Goal: Use online tool/utility: Utilize a website feature to perform a specific function

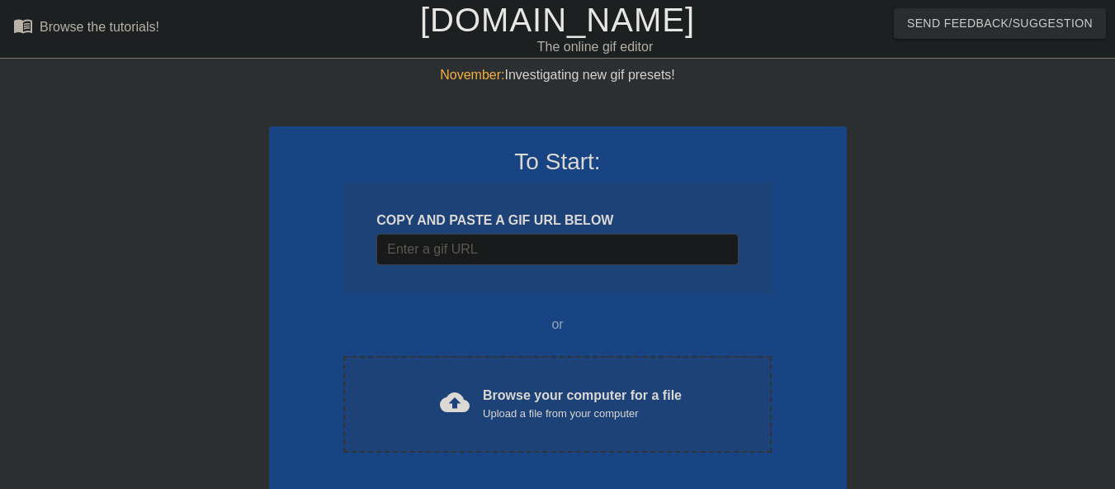
click at [528, 32] on link "[DOMAIN_NAME]" at bounding box center [557, 20] width 275 height 36
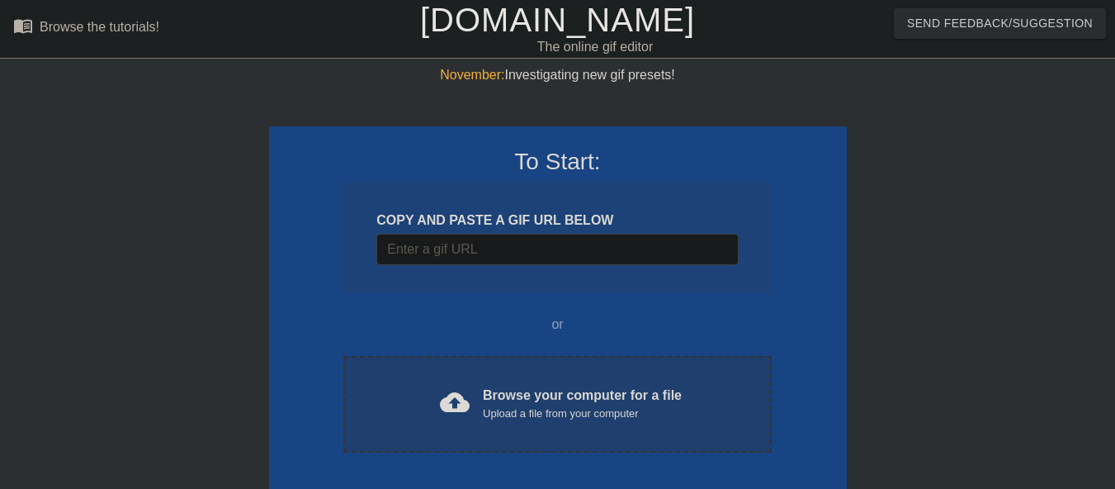
click at [461, 414] on span "cloud_upload" at bounding box center [455, 402] width 30 height 30
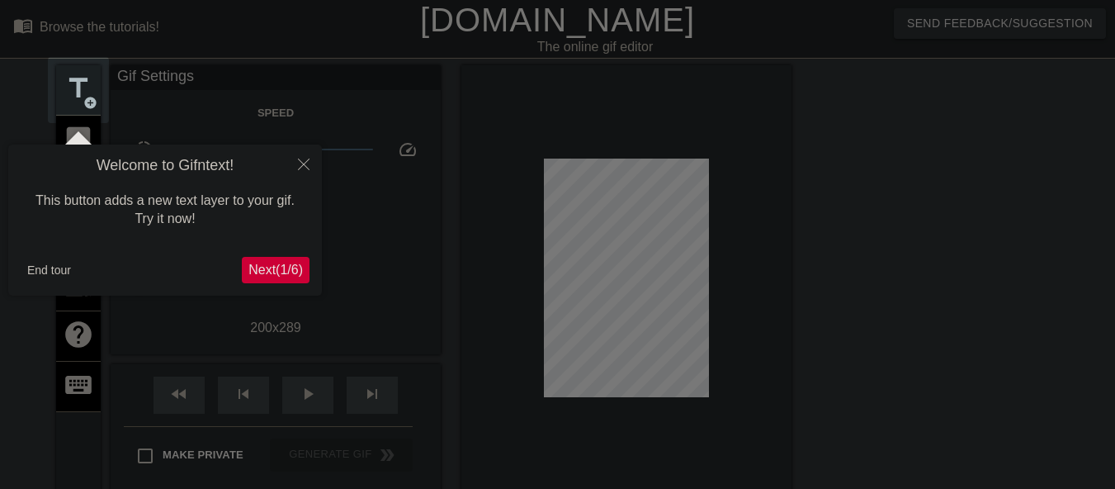
scroll to position [40, 0]
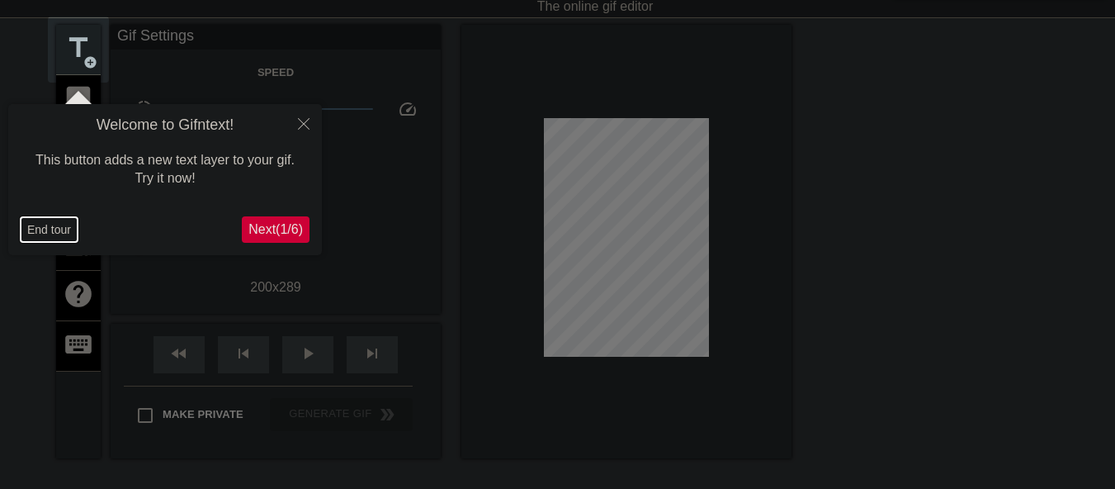
click at [39, 229] on button "End tour" at bounding box center [49, 229] width 57 height 25
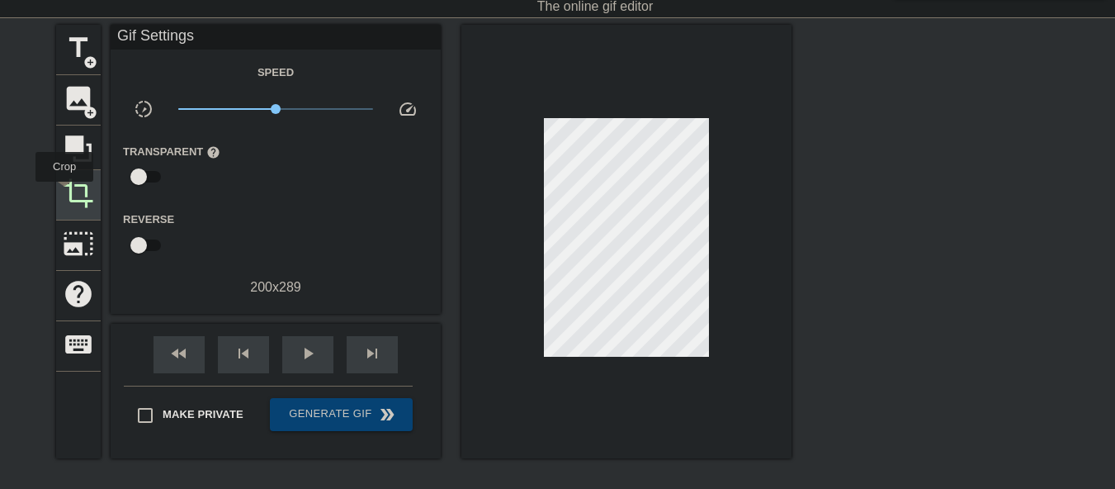
click at [68, 192] on span "crop" at bounding box center [78, 192] width 31 height 31
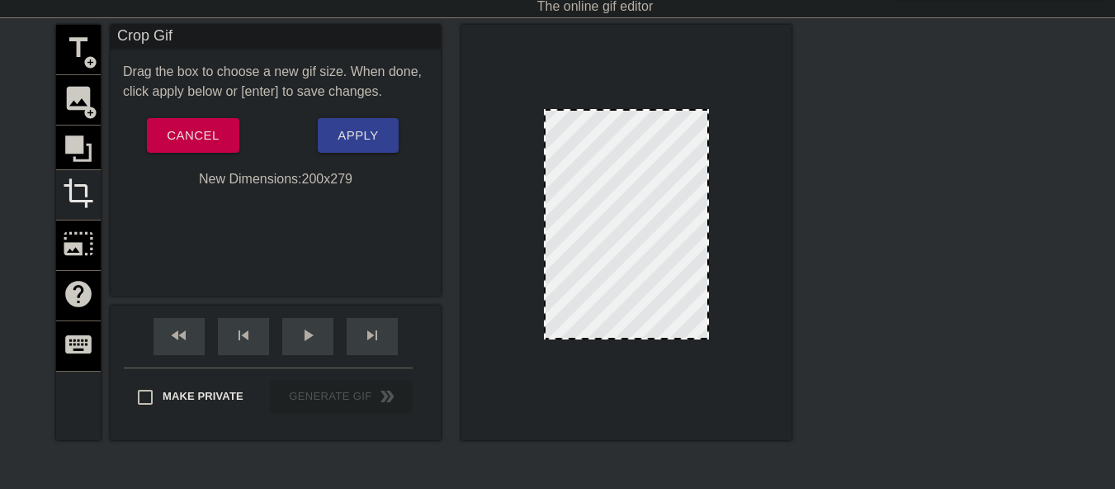
drag, startPoint x: 623, startPoint y: 347, endPoint x: 622, endPoint y: 338, distance: 8.4
click at [622, 338] on div at bounding box center [627, 338] width 162 height 8
click at [360, 145] on span "Apply" at bounding box center [358, 135] width 40 height 21
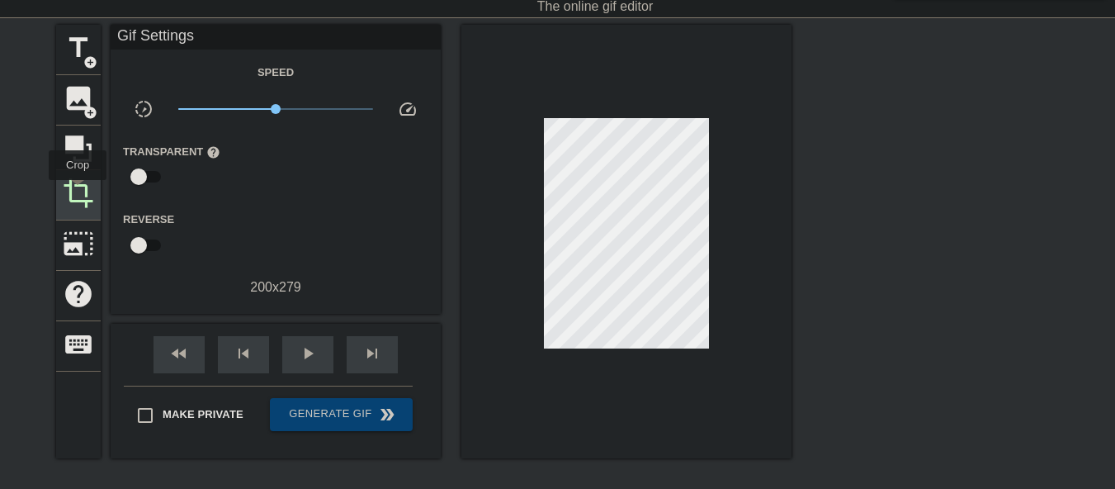
click at [78, 192] on span "crop" at bounding box center [78, 192] width 31 height 31
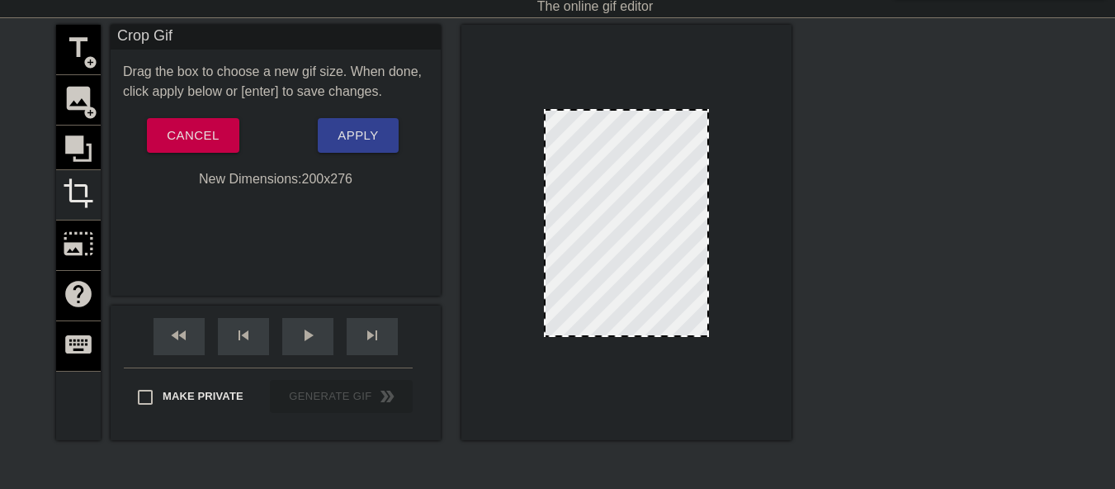
click at [620, 337] on div at bounding box center [627, 335] width 162 height 8
click at [337, 130] on button "Apply" at bounding box center [358, 135] width 80 height 35
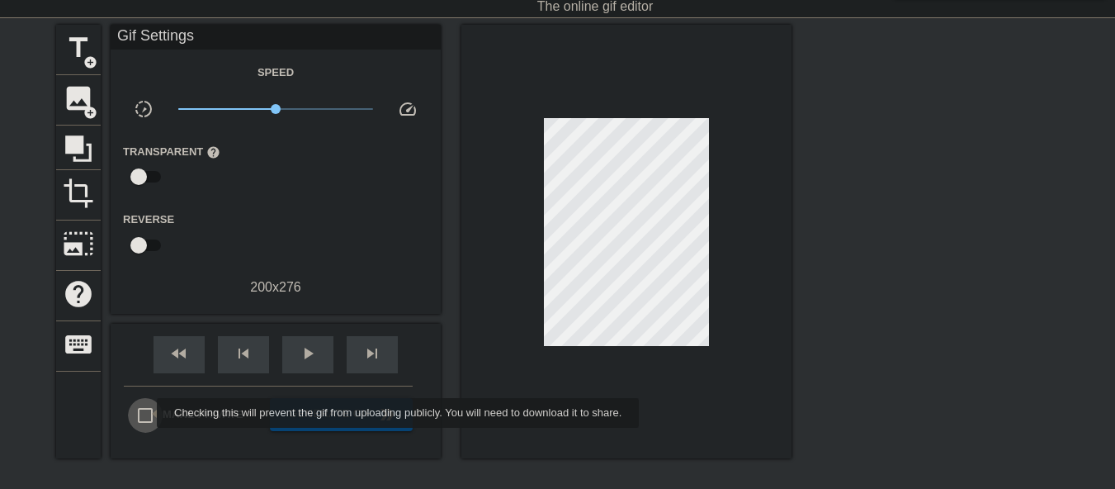
click at [146, 413] on input "Make Private" at bounding box center [145, 415] width 35 height 35
checkbox input "true"
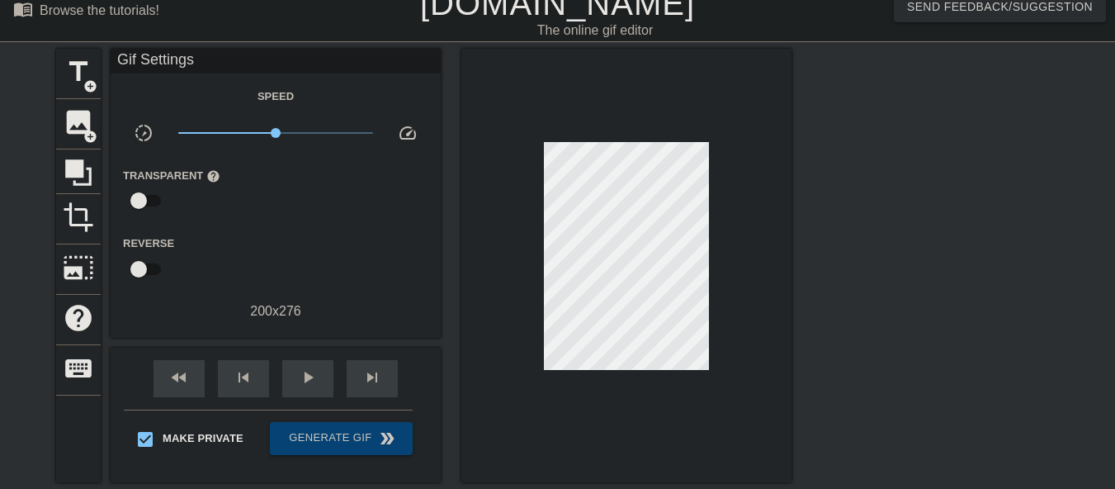
scroll to position [12, 0]
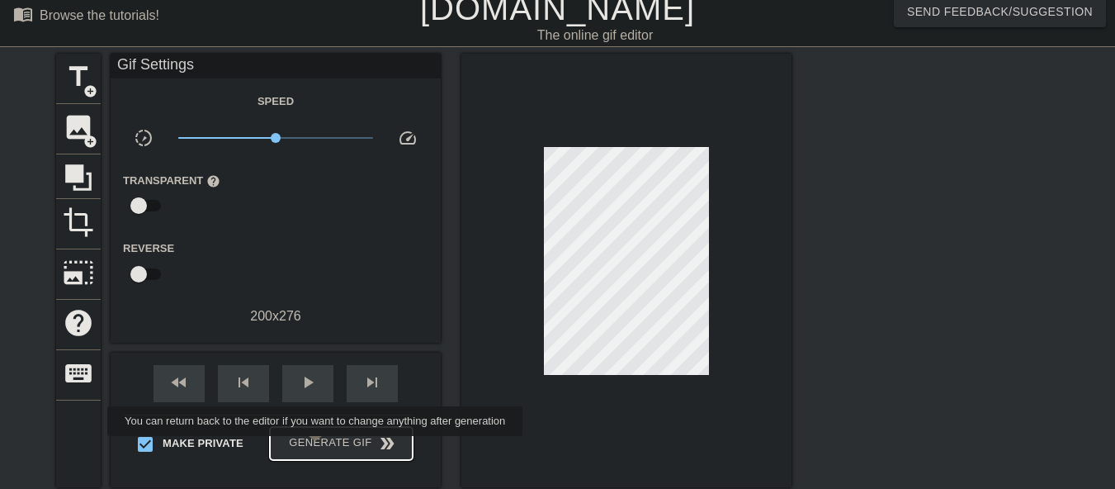
click at [317, 447] on span "Generate Gif double_arrow" at bounding box center [342, 443] width 130 height 20
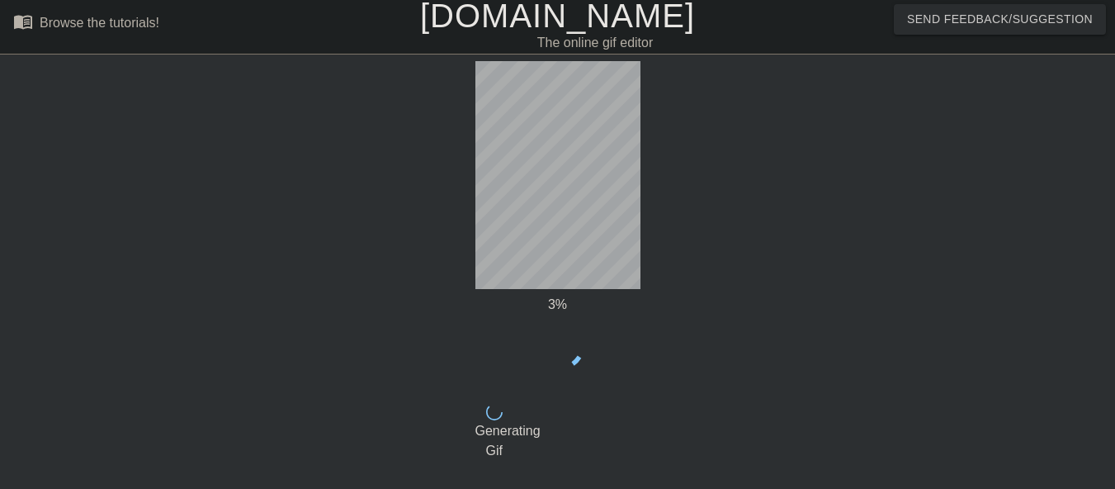
scroll to position [0, 0]
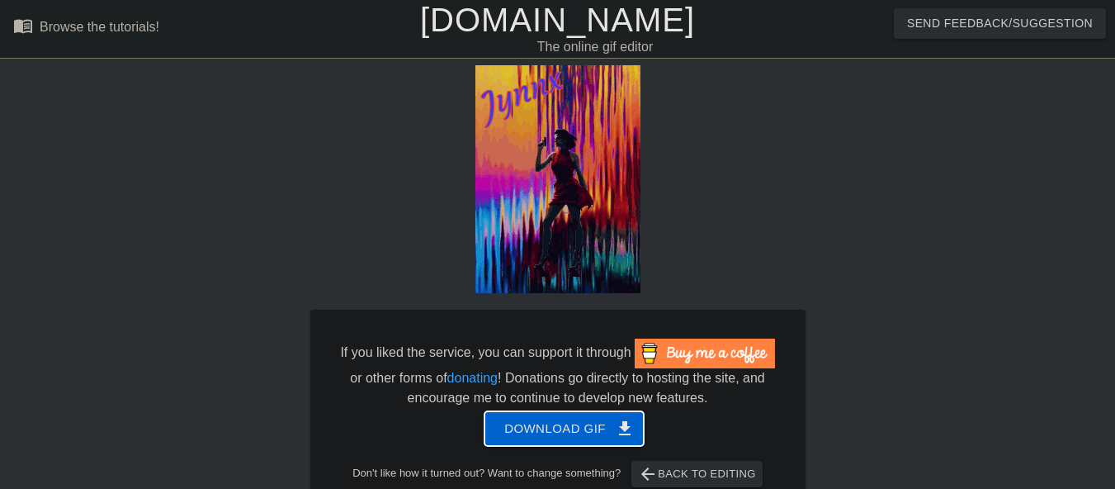
click at [549, 435] on span "Download gif get_app" at bounding box center [564, 428] width 120 height 21
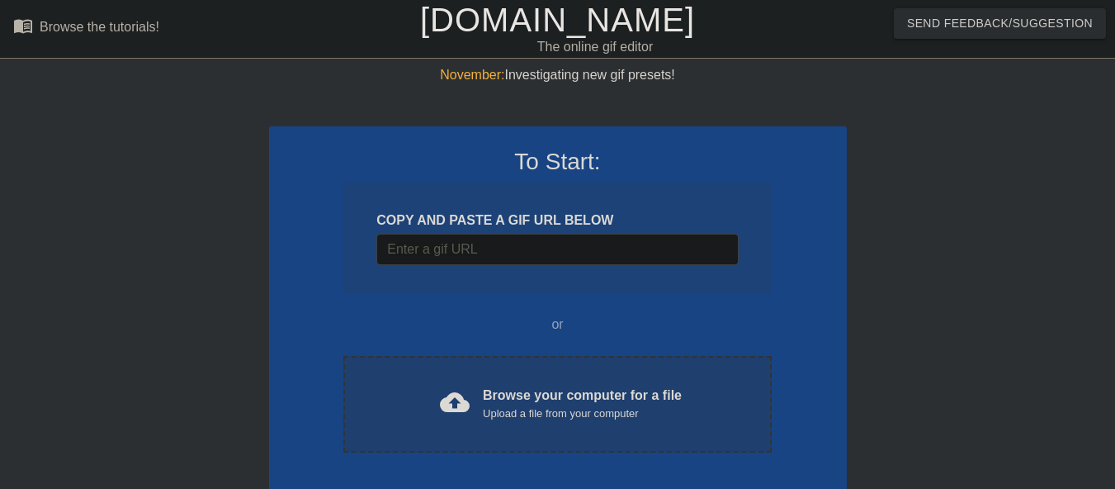
click at [540, 397] on div "Browse your computer for a file Upload a file from your computer" at bounding box center [582, 404] width 199 height 36
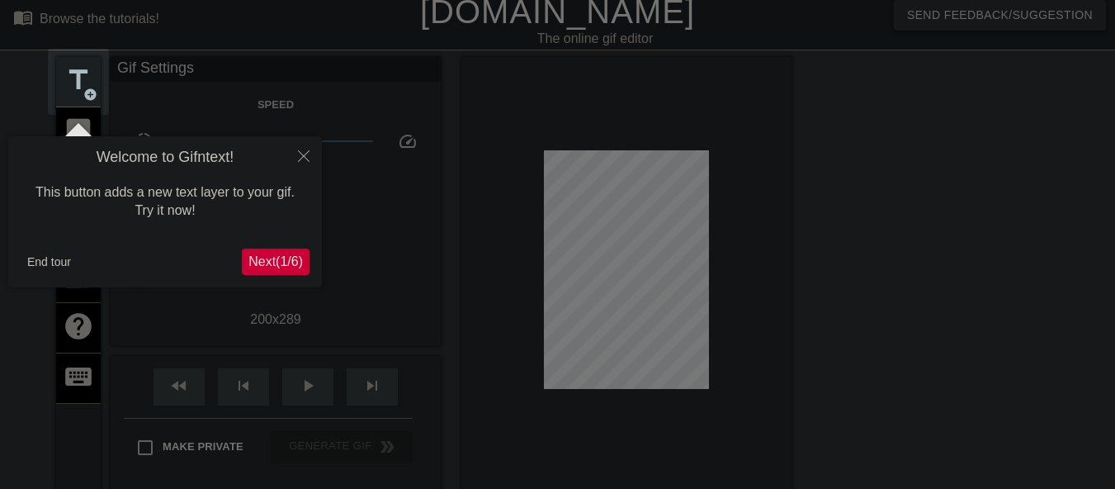
scroll to position [40, 0]
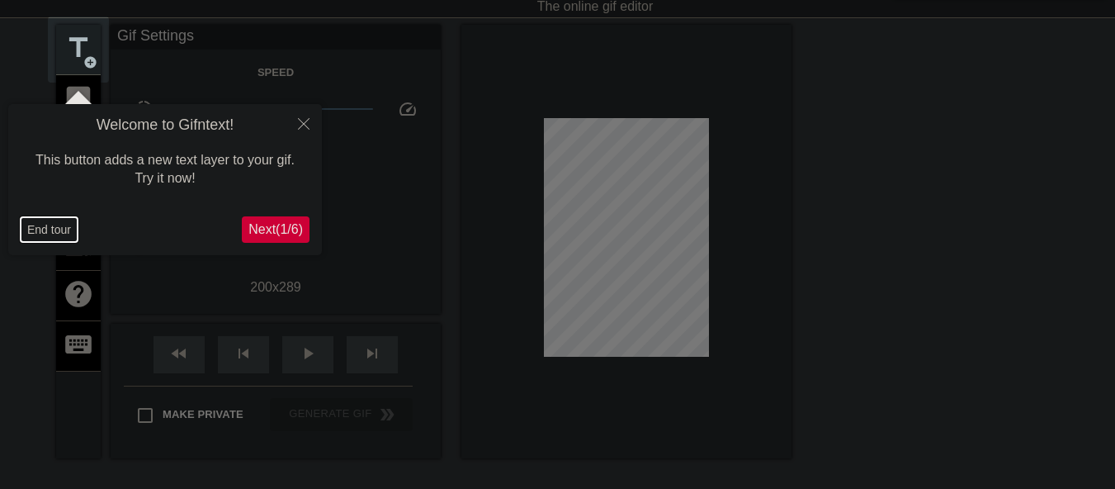
click at [35, 229] on button "End tour" at bounding box center [49, 229] width 57 height 25
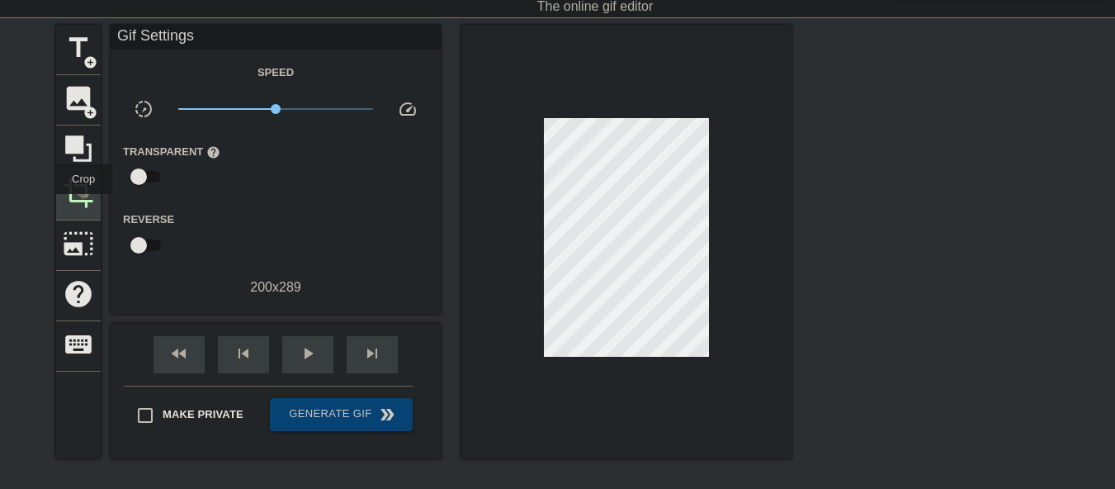
click at [83, 206] on span "crop" at bounding box center [78, 192] width 31 height 31
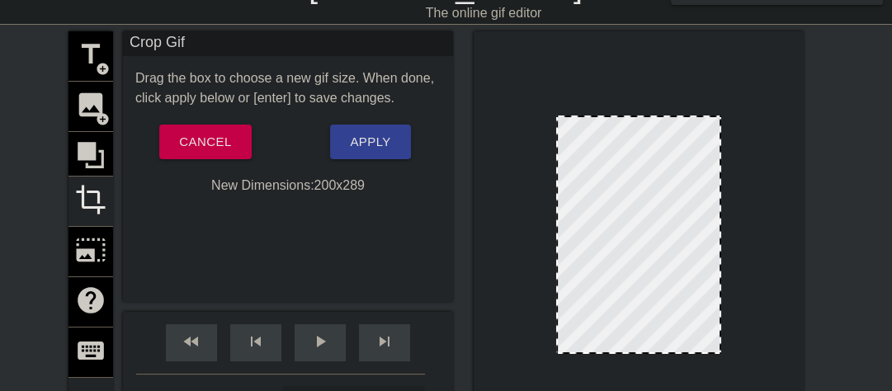
scroll to position [66, 0]
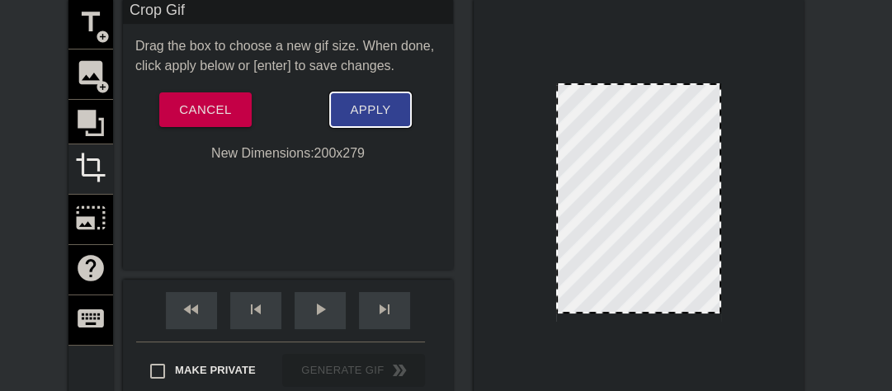
click at [357, 123] on button "Apply" at bounding box center [370, 109] width 80 height 35
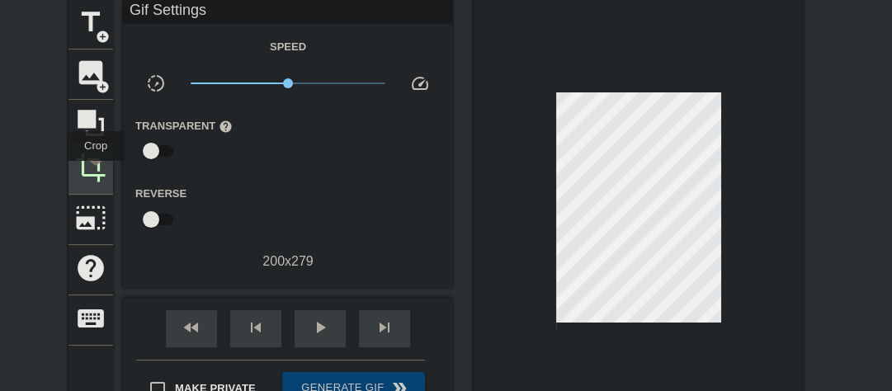
click at [92, 172] on span "crop" at bounding box center [90, 167] width 31 height 31
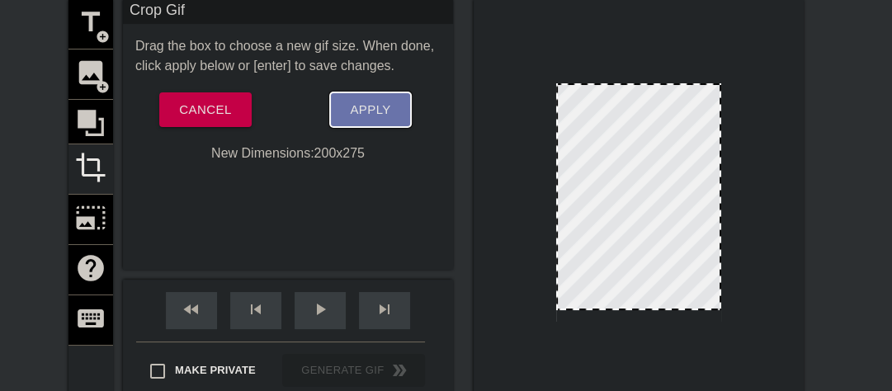
click at [373, 114] on span "Apply" at bounding box center [370, 109] width 40 height 21
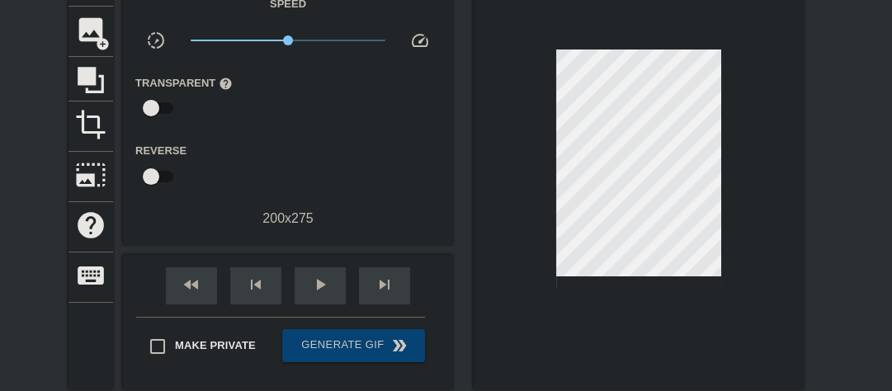
scroll to position [132, 0]
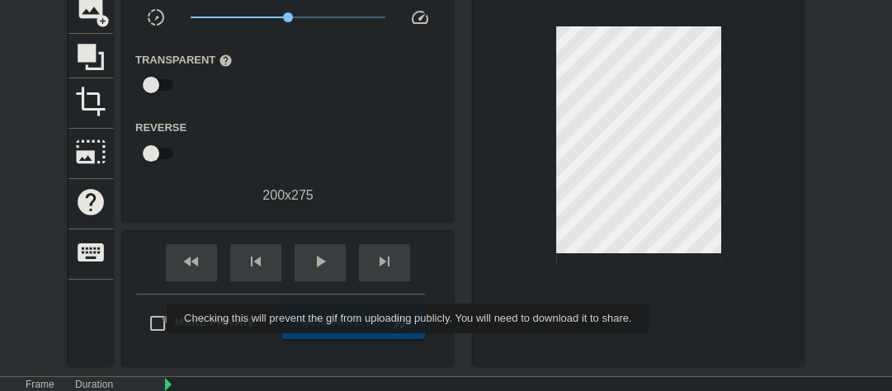
click at [156, 319] on input "Make Private" at bounding box center [157, 323] width 35 height 35
checkbox input "true"
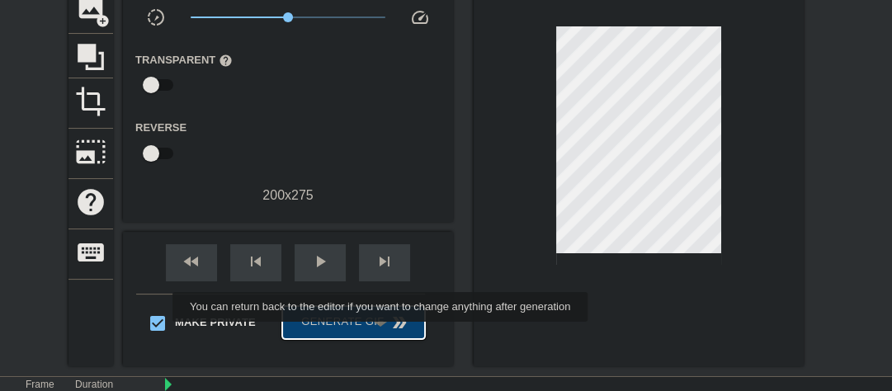
click at [382, 333] on button "Generate Gif double_arrow" at bounding box center [353, 322] width 143 height 33
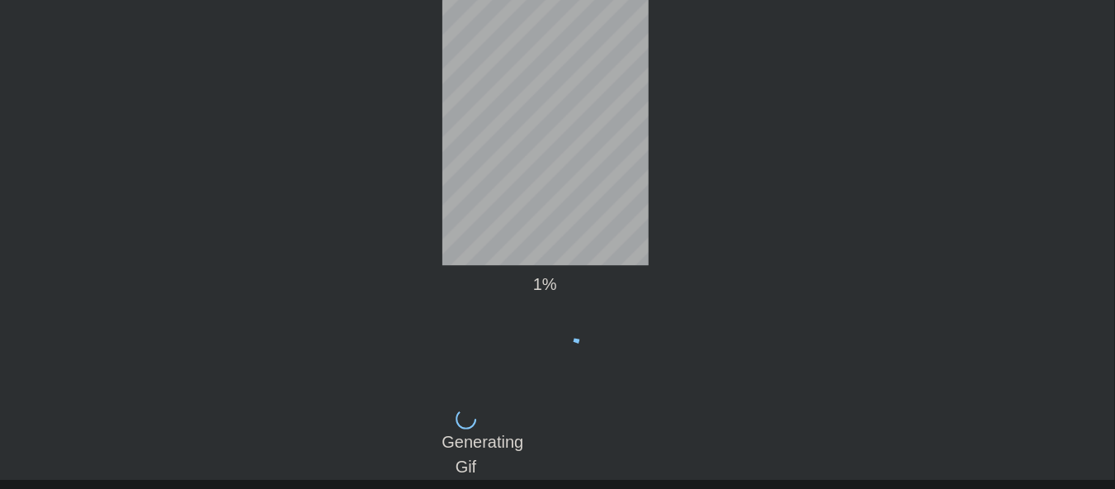
scroll to position [0, 0]
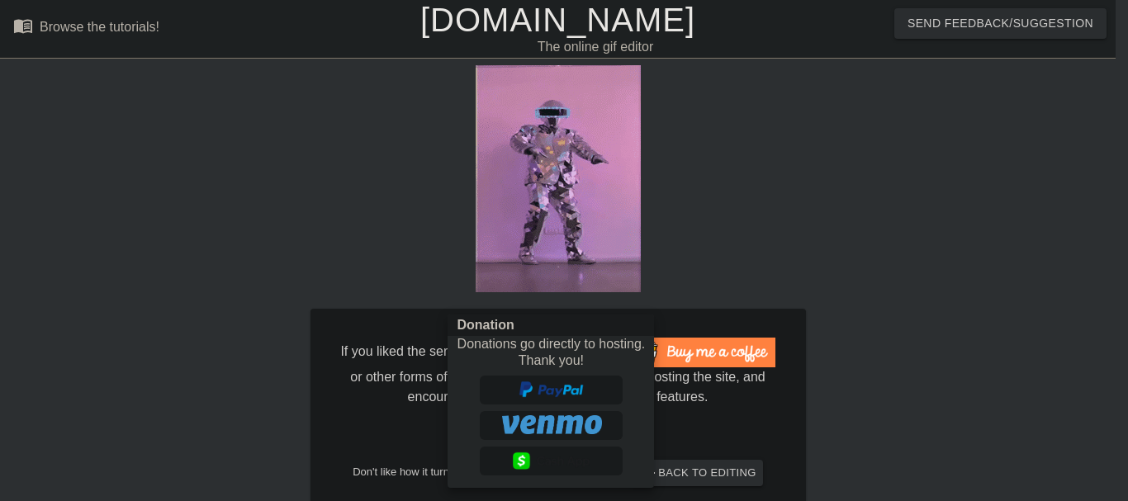
click at [934, 334] on div at bounding box center [564, 250] width 1128 height 501
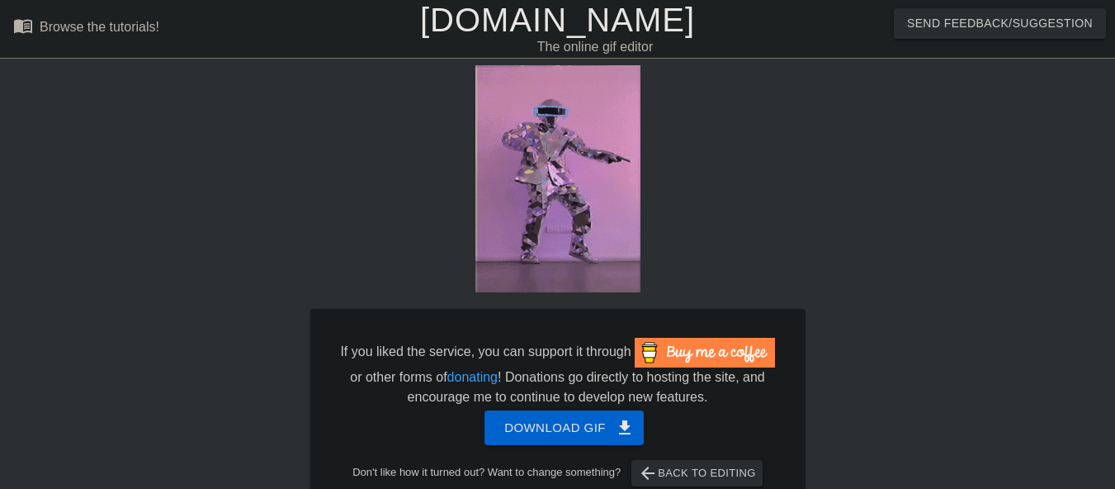
scroll to position [79, 0]
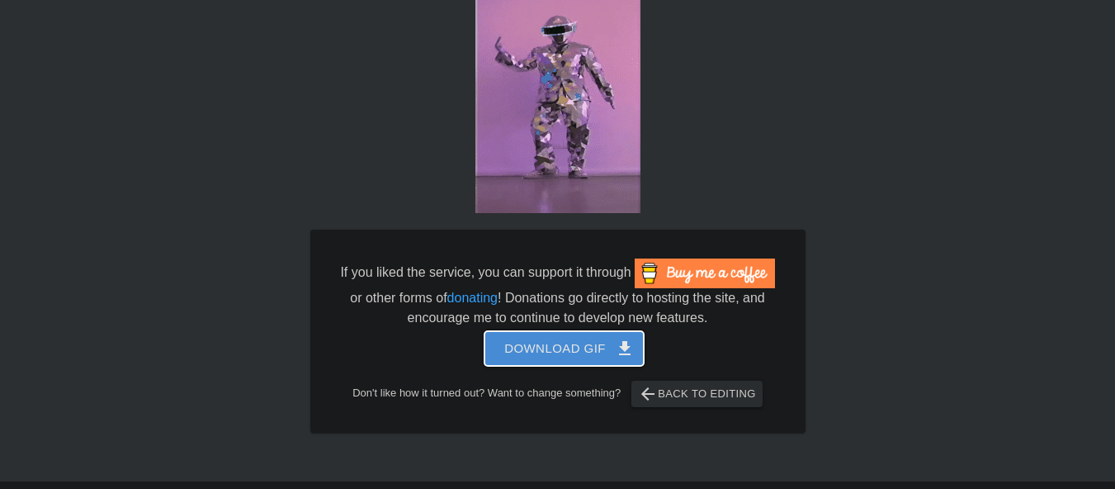
click at [574, 349] on span "Download gif get_app" at bounding box center [564, 348] width 120 height 21
